Goal: Information Seeking & Learning: Learn about a topic

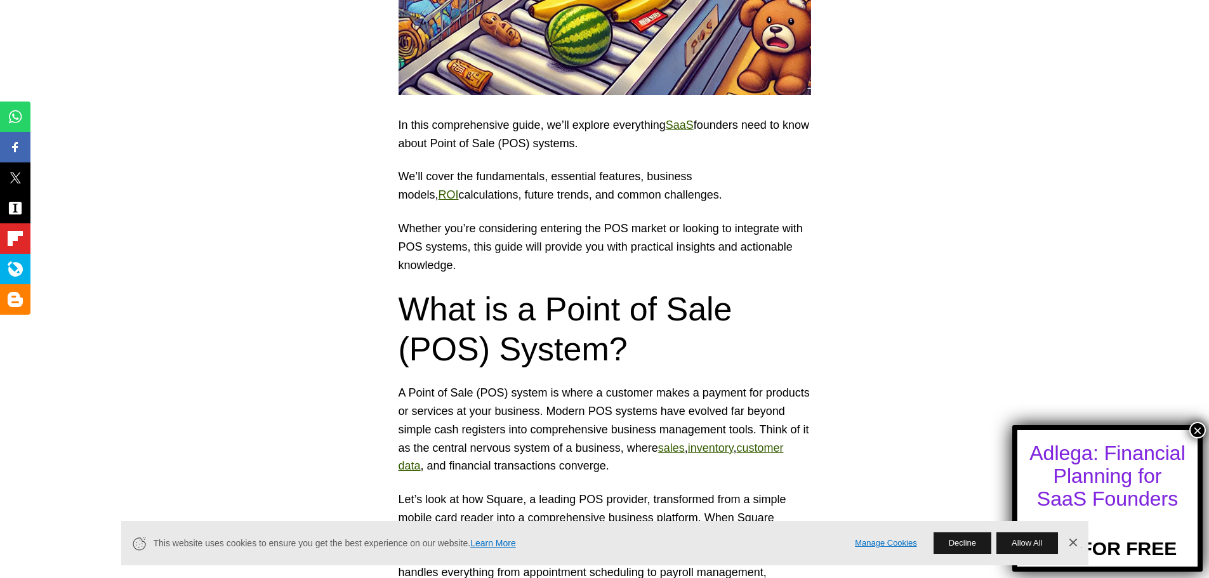
scroll to position [634, 0]
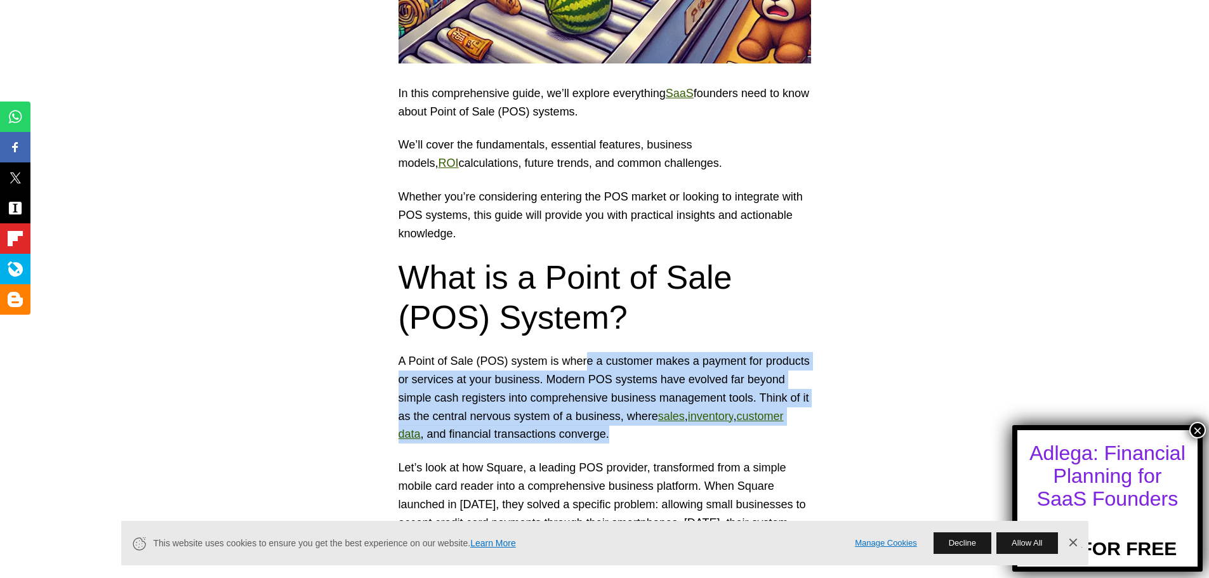
drag, startPoint x: 693, startPoint y: 435, endPoint x: 581, endPoint y: 357, distance: 135.9
click at [581, 357] on p "A Point of Sale (POS) system is where a customer makes a payment for products o…" at bounding box center [604, 397] width 412 height 91
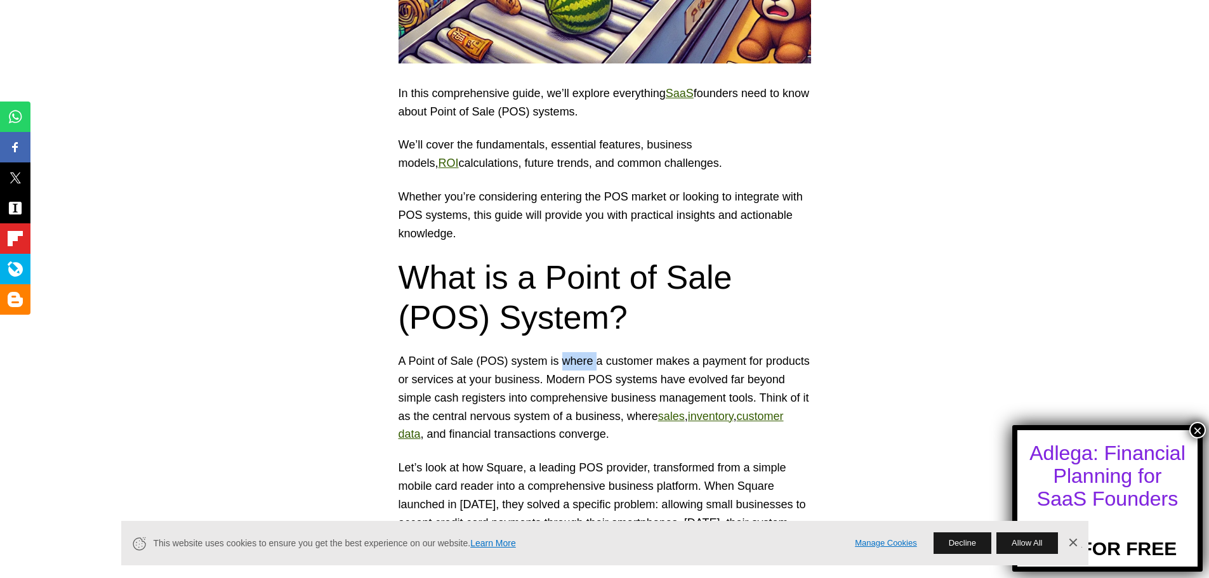
click at [581, 357] on p "A Point of Sale (POS) system is where a customer makes a payment for products o…" at bounding box center [604, 397] width 412 height 91
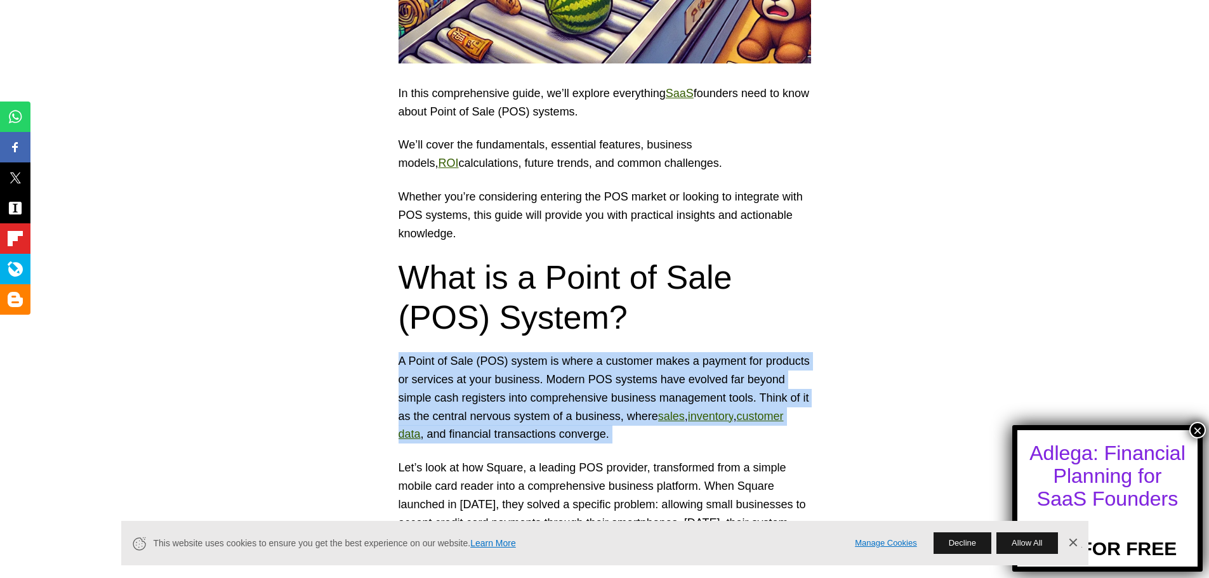
click at [581, 357] on p "A Point of Sale (POS) system is where a customer makes a payment for products o…" at bounding box center [604, 397] width 412 height 91
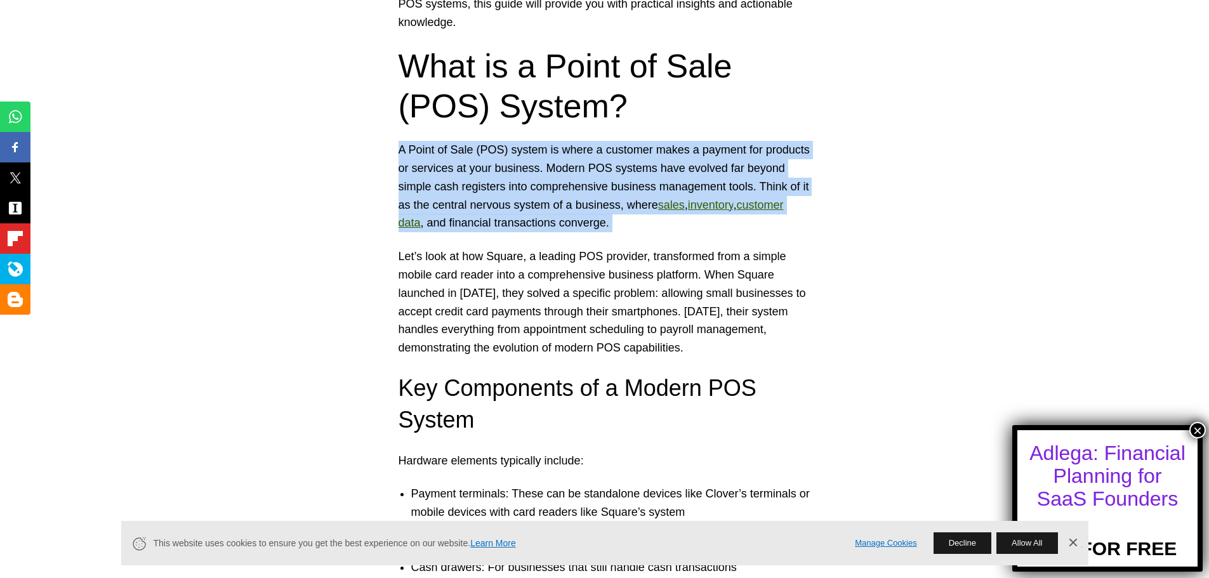
scroll to position [1058, 0]
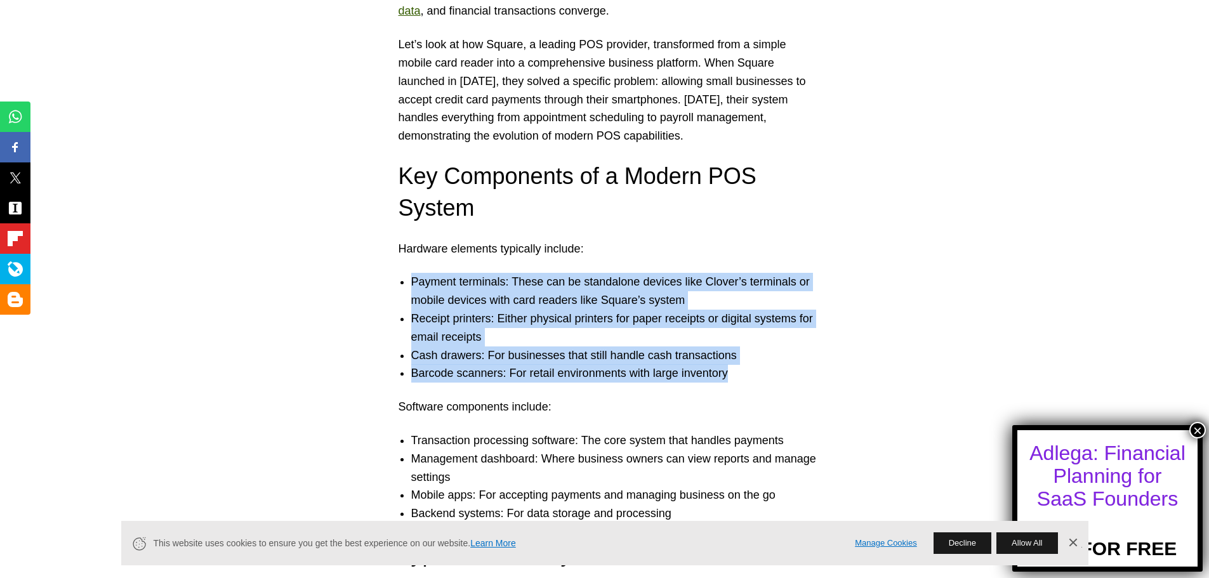
drag, startPoint x: 747, startPoint y: 375, endPoint x: 681, endPoint y: 247, distance: 144.1
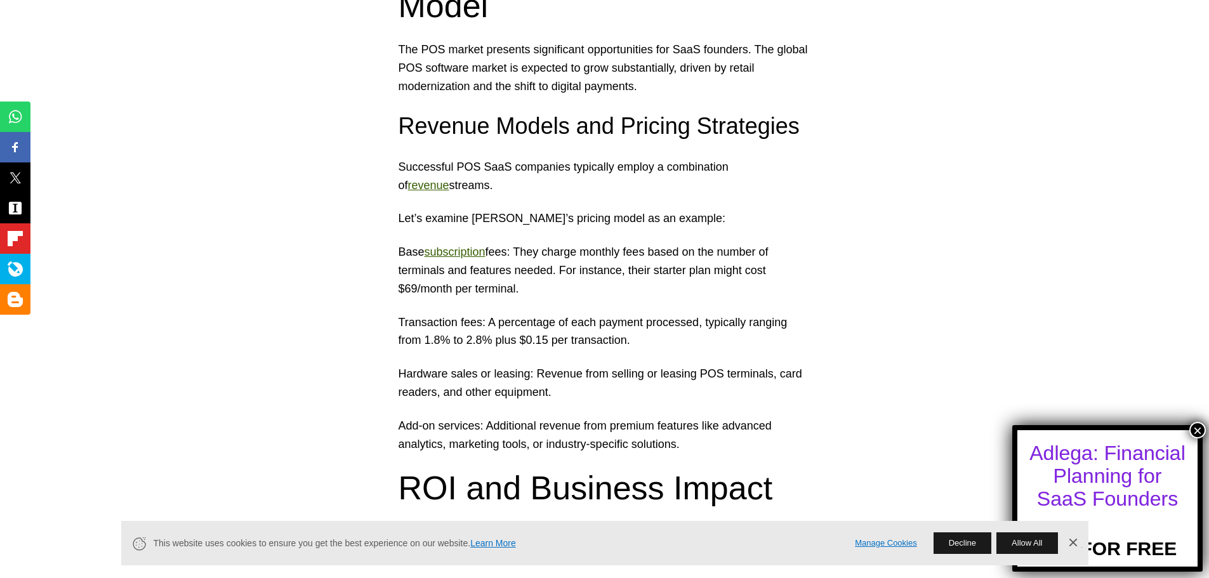
scroll to position [2538, 0]
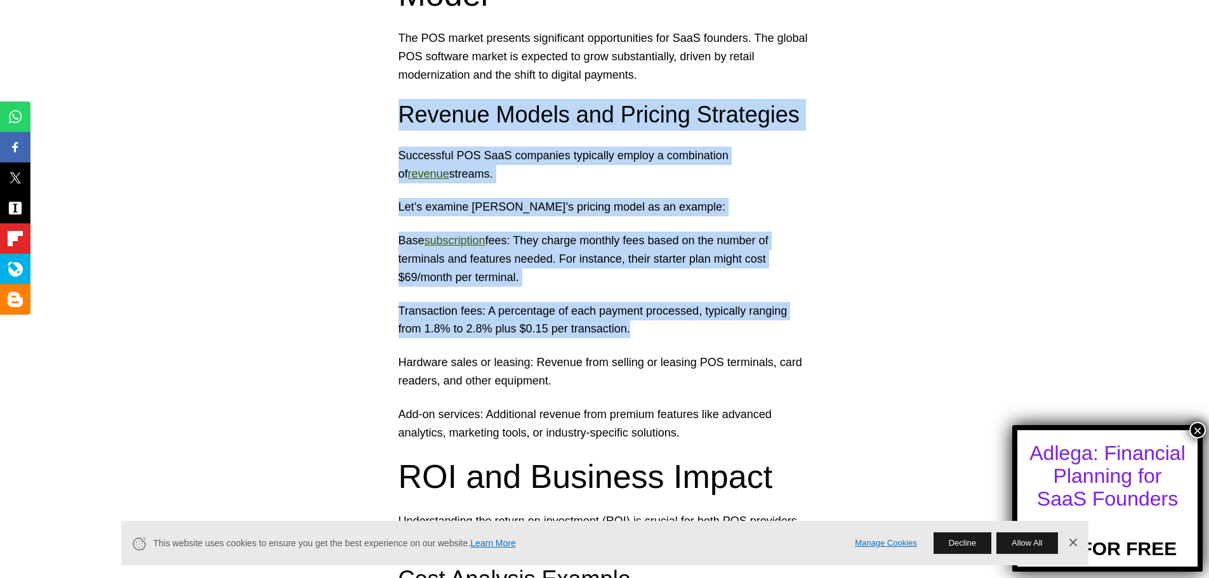
drag, startPoint x: 706, startPoint y: 323, endPoint x: 400, endPoint y: 100, distance: 379.2
click at [400, 100] on div "In this comprehensive guide, we’ll explore everything SaaS founders need to kno…" at bounding box center [604, 26] width 1209 height 4557
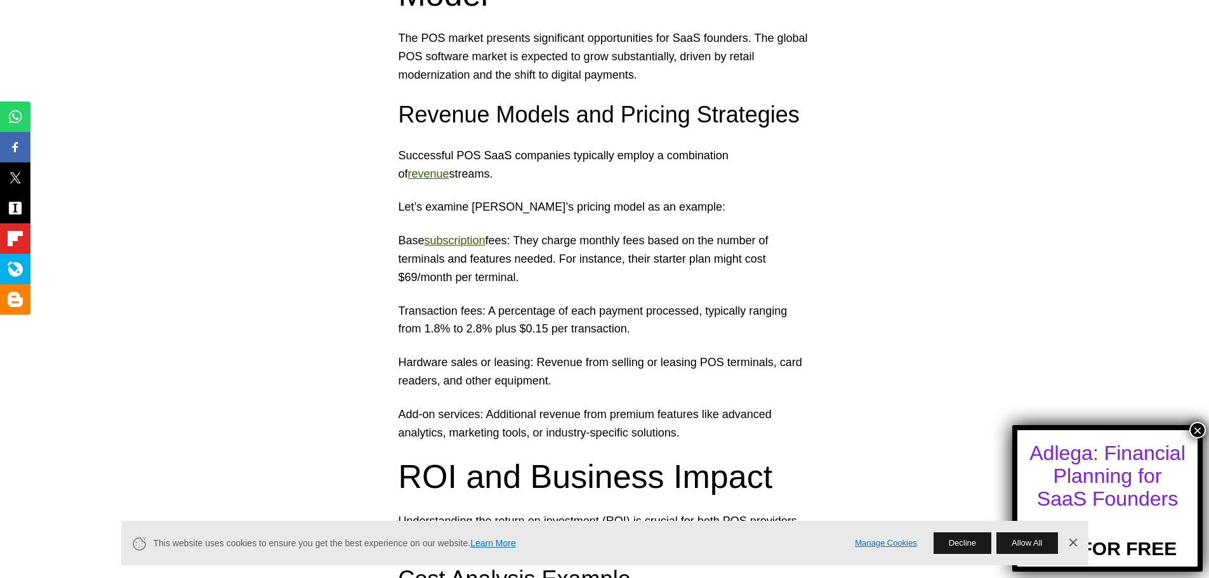
click at [681, 383] on p "Hardware sales or leasing: Revenue from selling or leasing POS terminals, card …" at bounding box center [604, 371] width 412 height 37
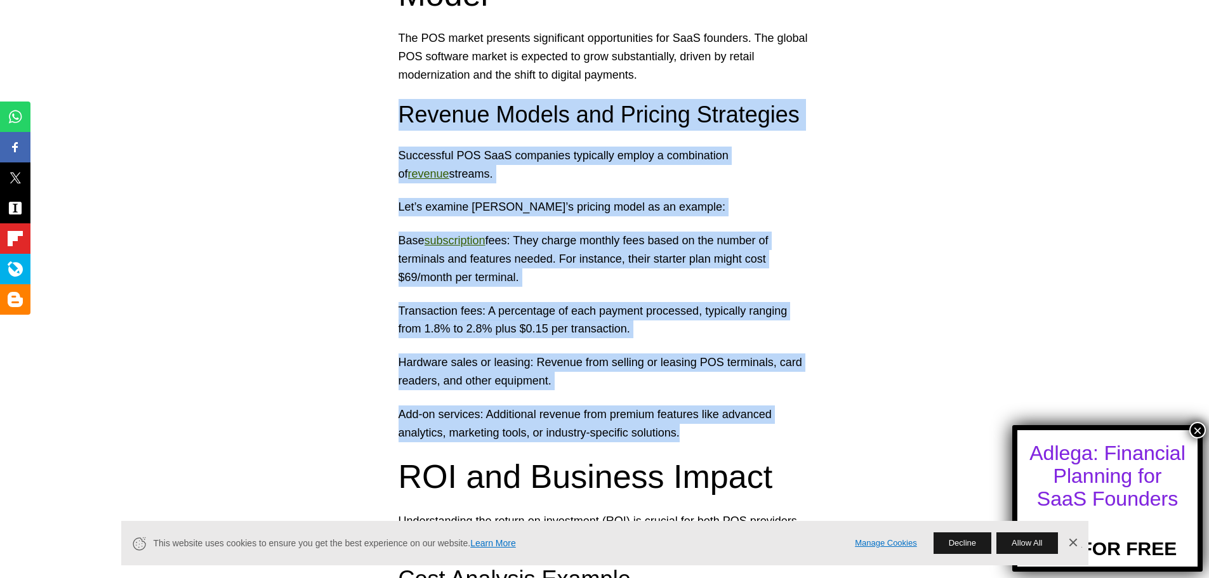
drag, startPoint x: 778, startPoint y: 436, endPoint x: 396, endPoint y: 117, distance: 498.2
click at [396, 117] on div "In this comprehensive guide, we’ll explore everything SaaS founders need to kno…" at bounding box center [604, 26] width 1209 height 4557
copy div "Revenue Models and Pricing Strategies Successful POS SaaS companies typically e…"
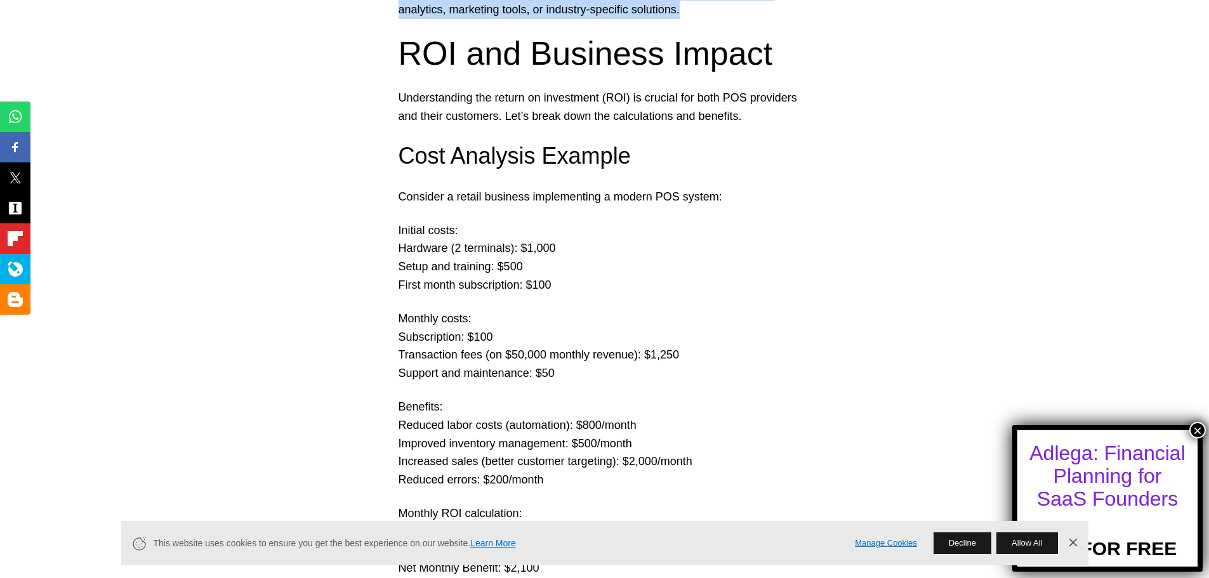
scroll to position [3172, 0]
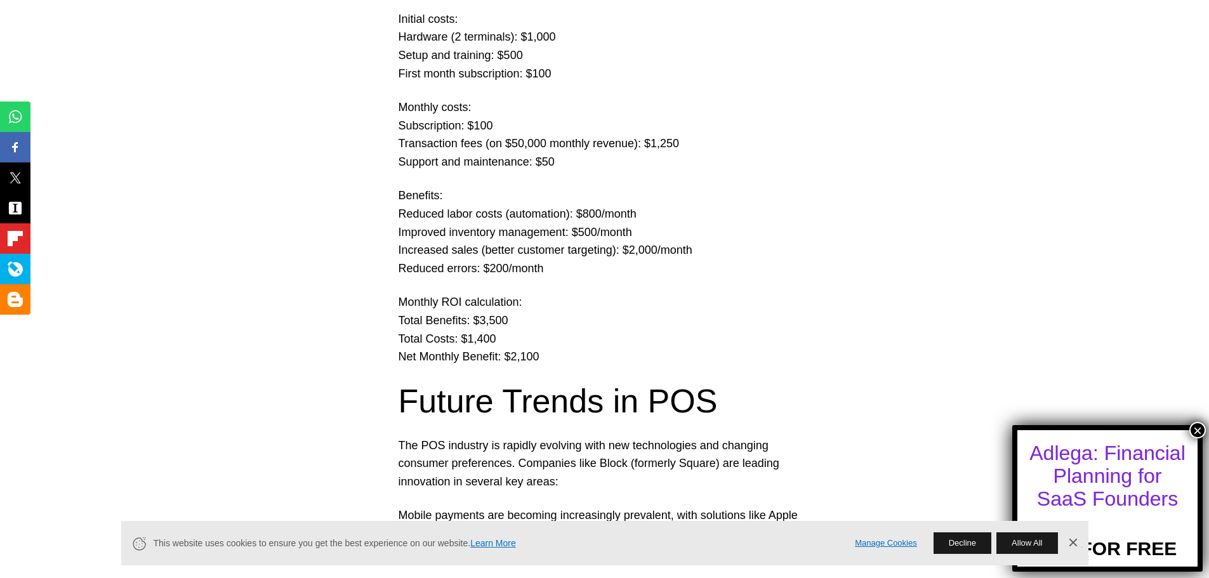
drag, startPoint x: 603, startPoint y: 262, endPoint x: 397, endPoint y: 181, distance: 221.4
click at [548, 348] on p "Monthly ROI calculation: Total Benefits: $3,500 Total Costs: $1,400 Net Monthly…" at bounding box center [604, 329] width 412 height 73
drag, startPoint x: 551, startPoint y: 351, endPoint x: 396, endPoint y: 295, distance: 165.2
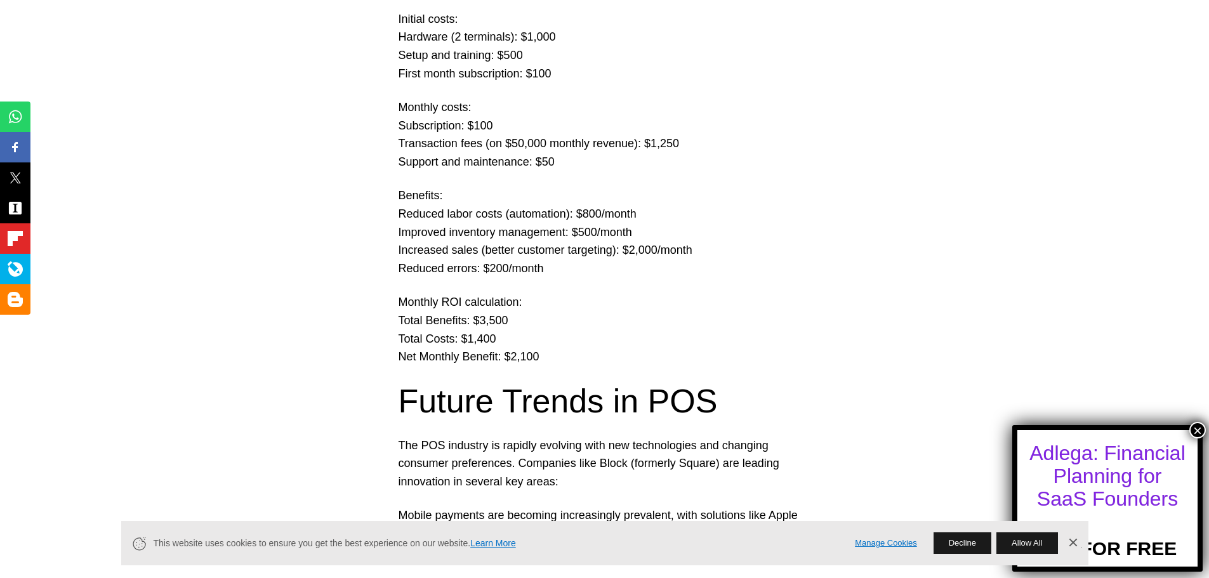
click at [477, 341] on p "Monthly ROI calculation: Total Benefits: $3,500 Total Costs: $1,400 Net Monthly…" at bounding box center [604, 329] width 412 height 73
click at [466, 318] on p "Monthly ROI calculation: Total Benefits: $3,500 Total Costs: $1,400 Net Monthly…" at bounding box center [604, 329] width 412 height 73
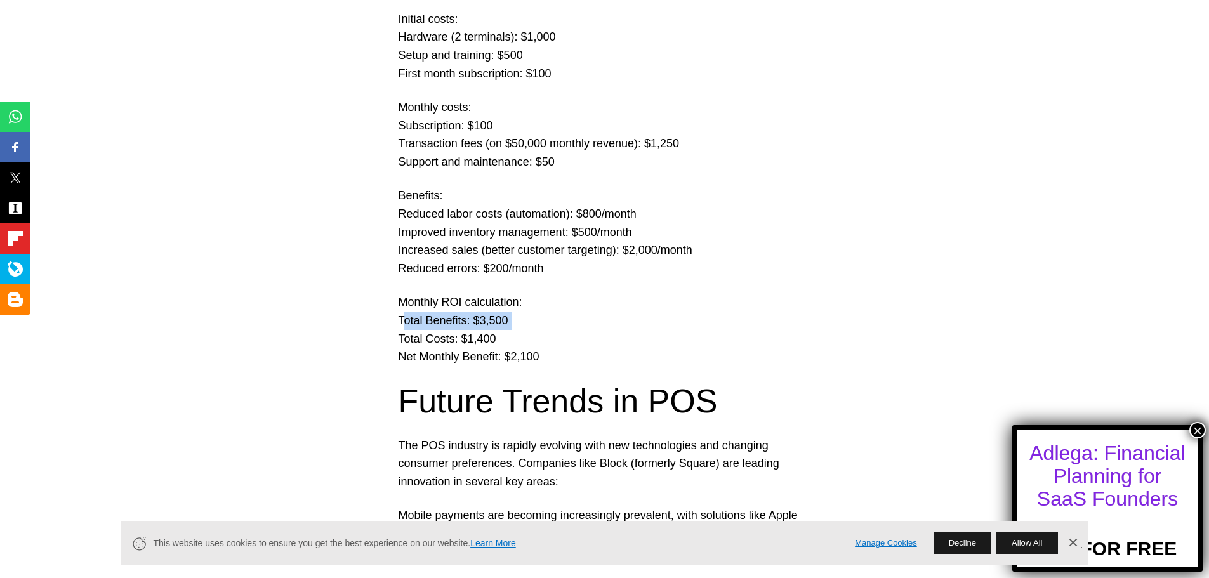
click at [466, 318] on p "Monthly ROI calculation: Total Benefits: $3,500 Total Costs: $1,400 Net Monthly…" at bounding box center [604, 329] width 412 height 73
click at [493, 336] on p "Monthly ROI calculation: Total Benefits: $3,500 Total Costs: $1,400 Net Monthly…" at bounding box center [604, 329] width 412 height 73
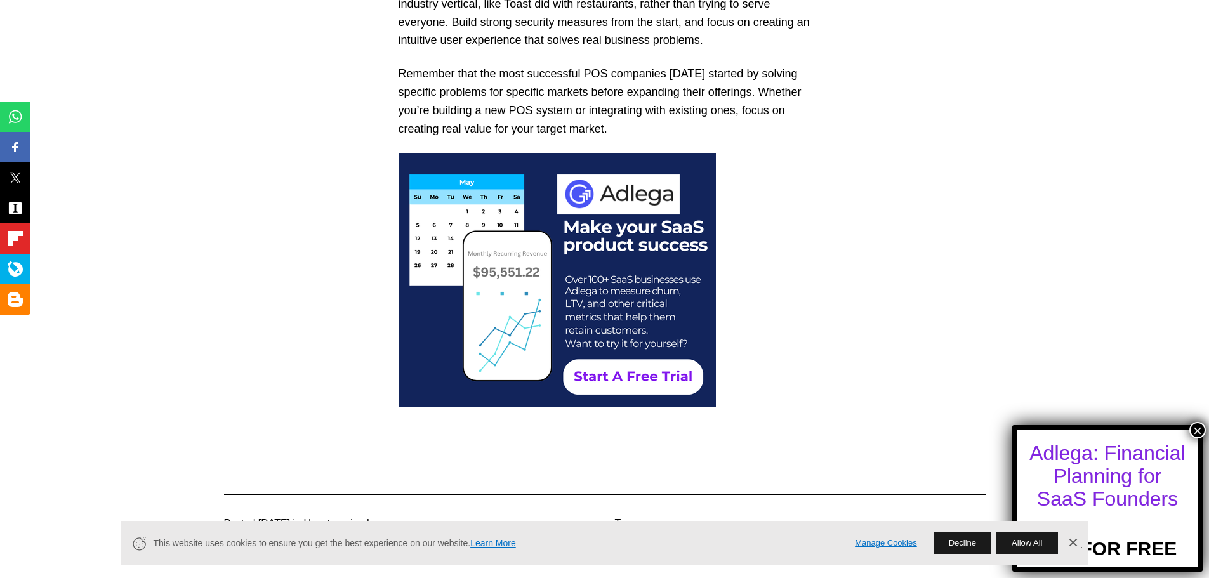
scroll to position [4441, 0]
